Goal: Task Accomplishment & Management: Use online tool/utility

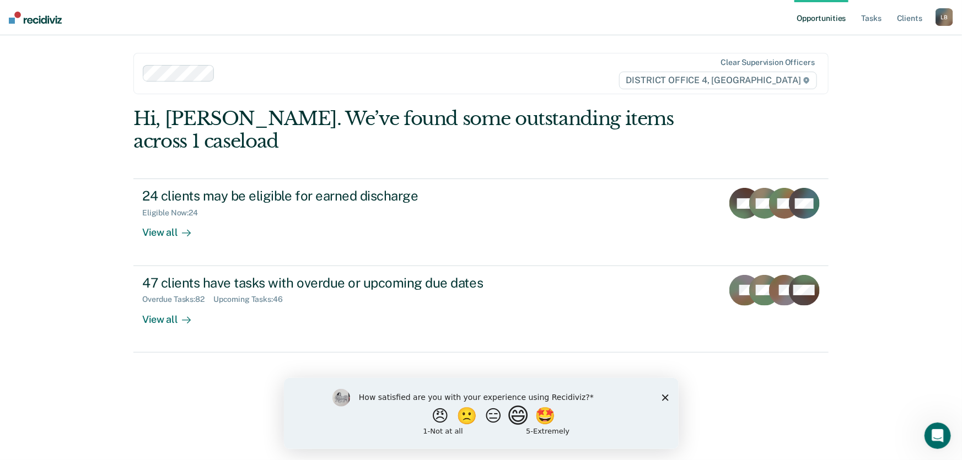
click at [530, 417] on button "😄" at bounding box center [519, 416] width 26 height 22
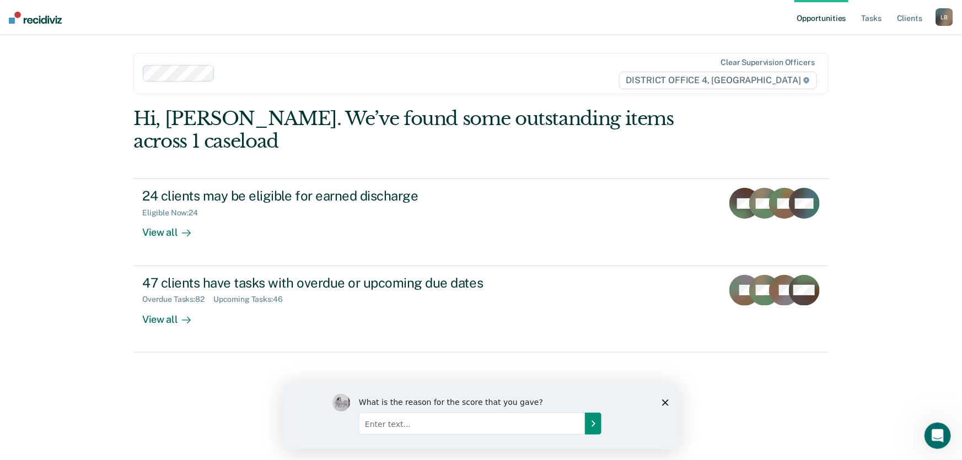
click at [595, 423] on icon "Submit your response" at bounding box center [592, 423] width 9 height 9
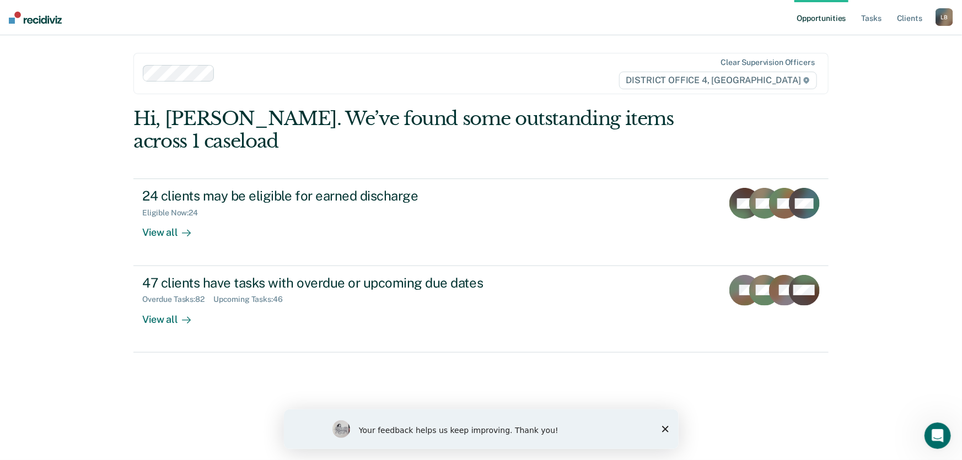
click at [661, 427] on icon "Close survey" at bounding box center [664, 429] width 7 height 7
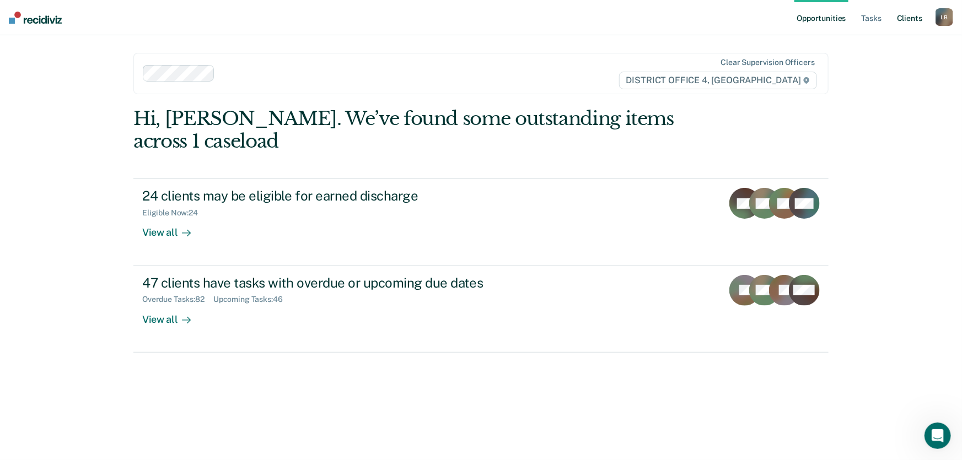
click at [914, 19] on link "Client s" at bounding box center [910, 17] width 30 height 35
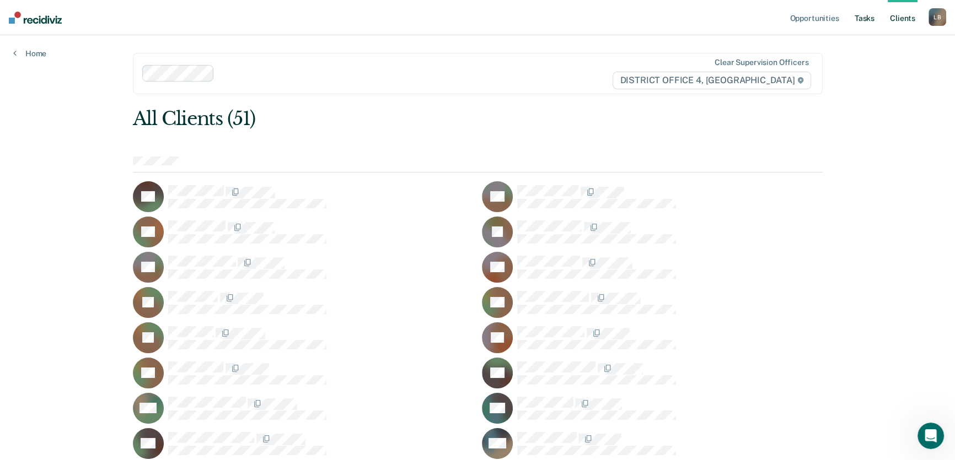
click at [865, 17] on link "Tasks" at bounding box center [864, 17] width 24 height 35
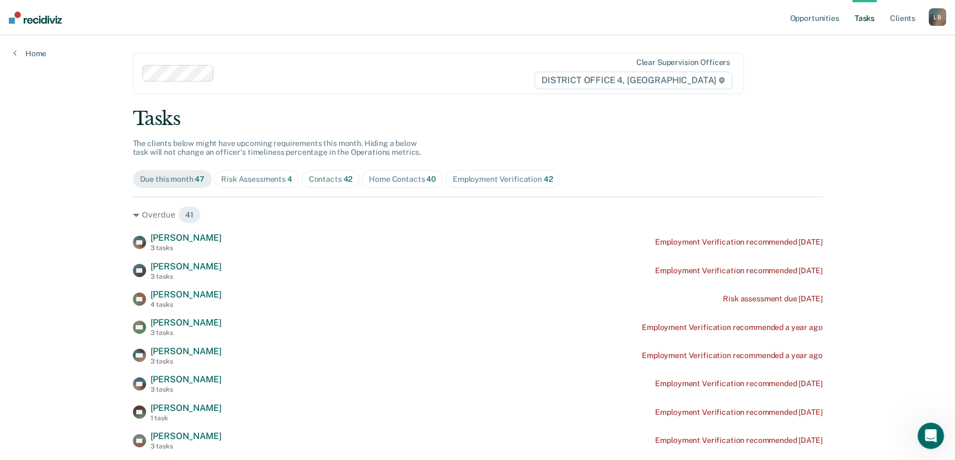
click at [239, 73] on div at bounding box center [376, 73] width 314 height 13
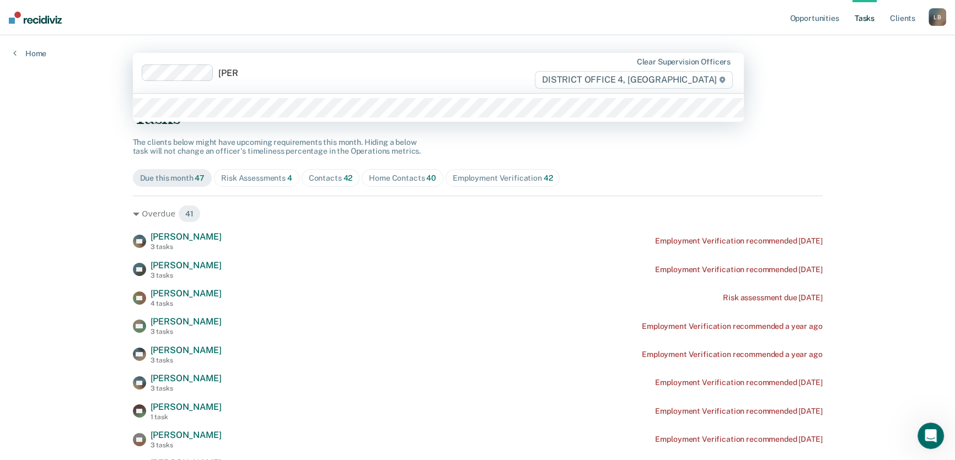
type input "[PERSON_NAME]"
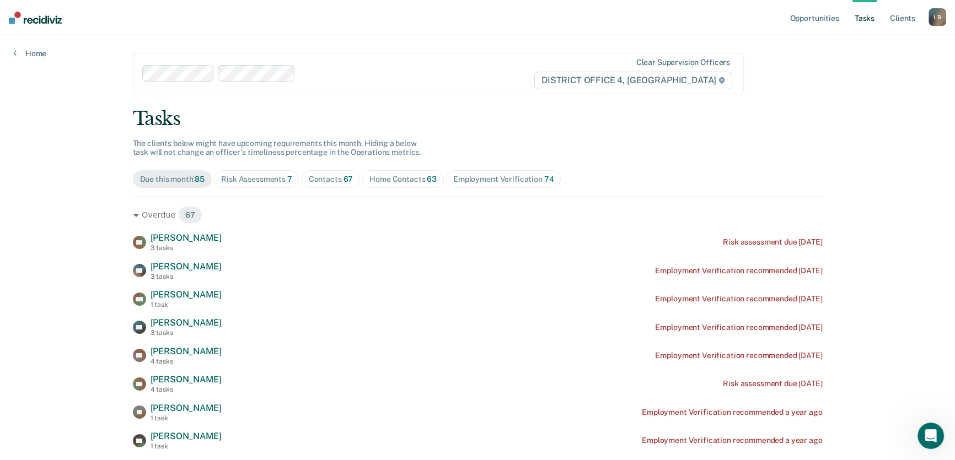
click at [394, 178] on div "Home Contacts 63" at bounding box center [402, 179] width 67 height 9
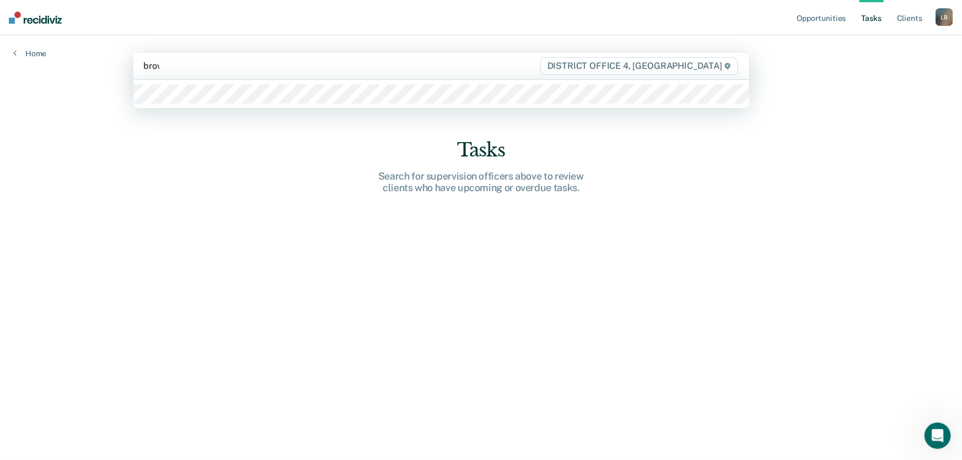
type input "brown"
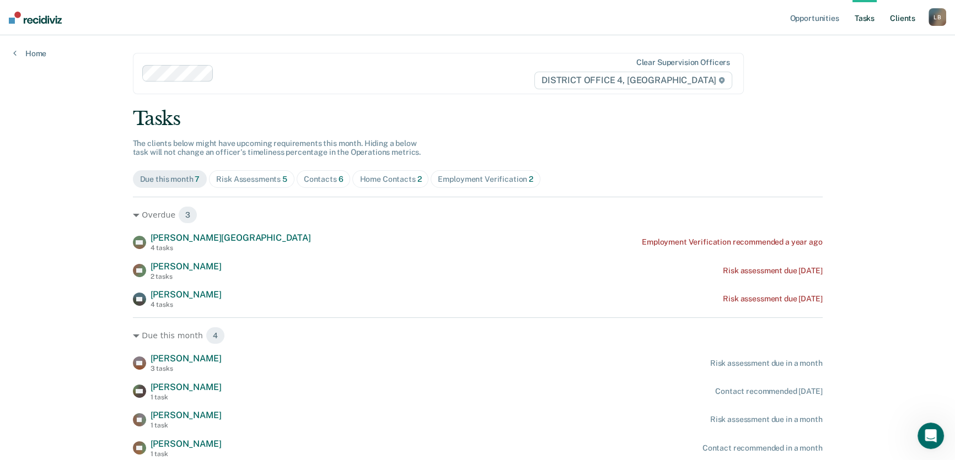
click at [899, 18] on link "Client s" at bounding box center [903, 17] width 30 height 35
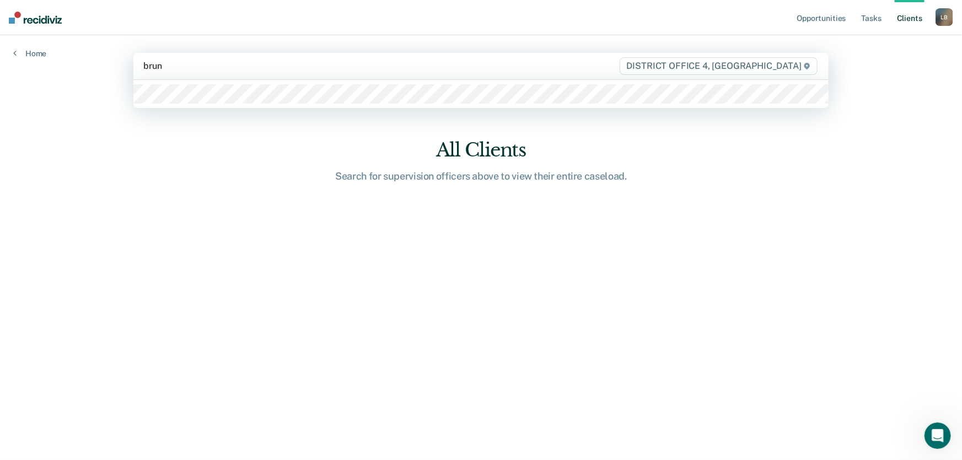
type input "[PERSON_NAME]"
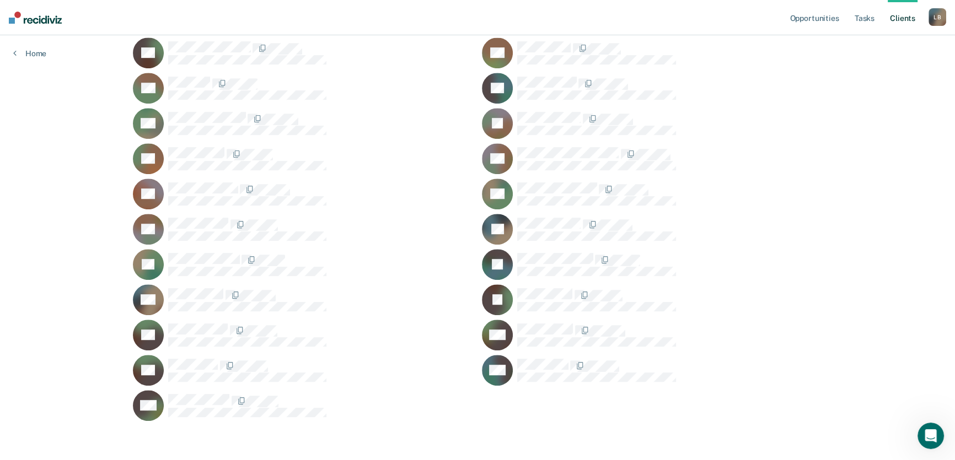
scroll to position [922, 0]
